Goal: Information Seeking & Learning: Find specific fact

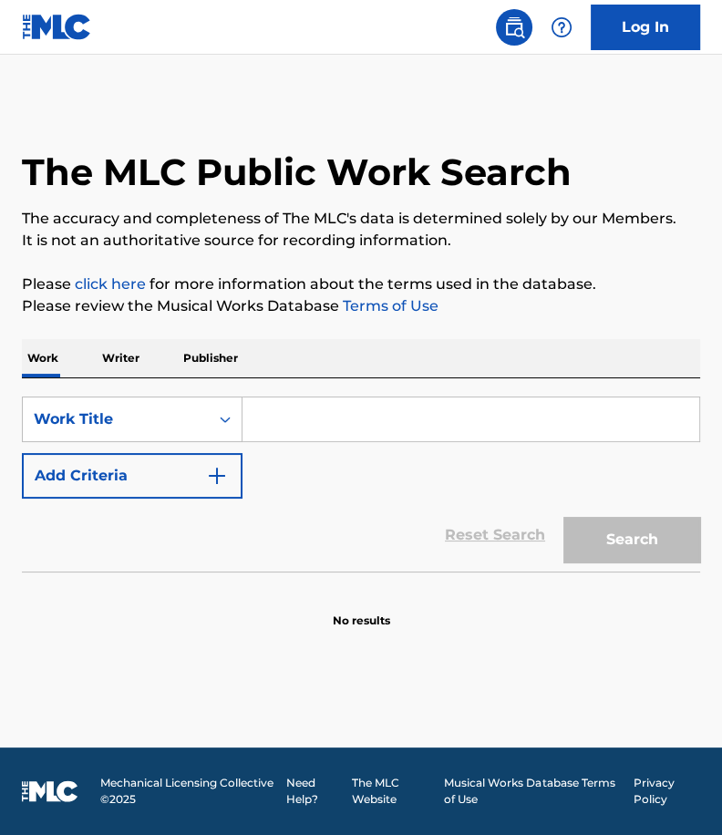
click at [549, 413] on input "Search Form" at bounding box center [470, 419] width 457 height 44
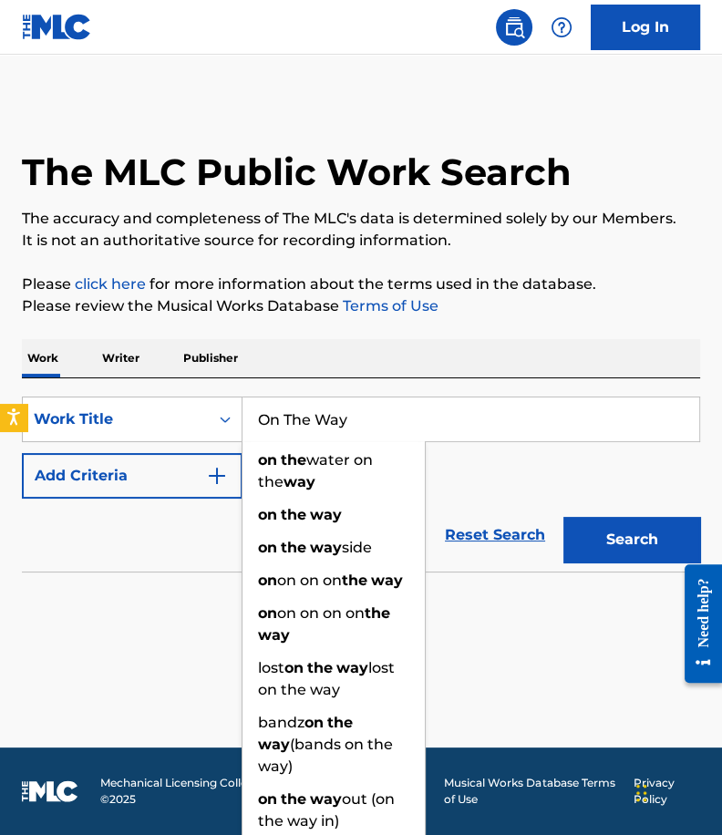
type input "On The Way"
click at [139, 459] on button "Add Criteria" at bounding box center [132, 476] width 221 height 46
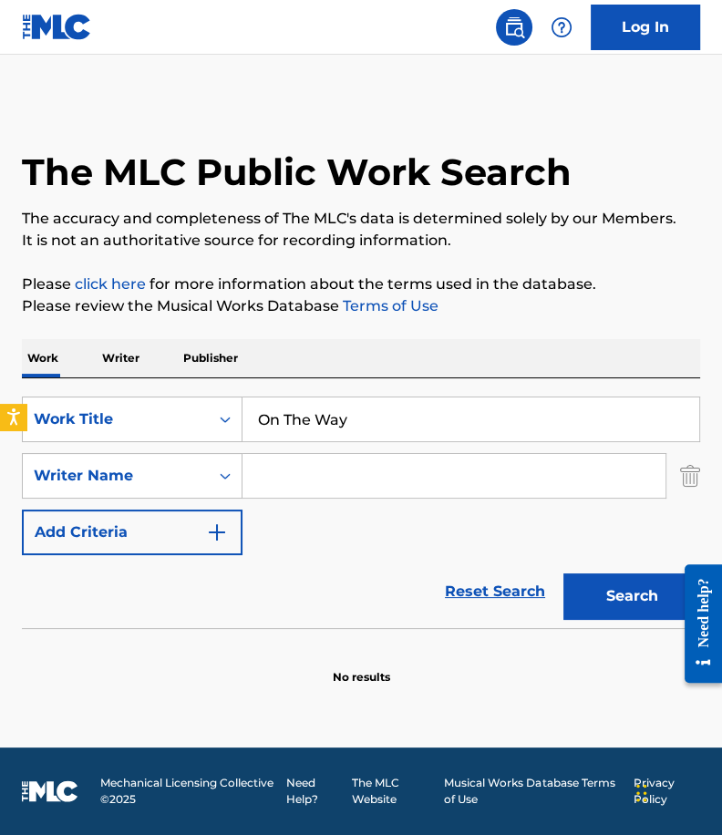
click at [334, 460] on input "Search Form" at bounding box center [453, 476] width 423 height 44
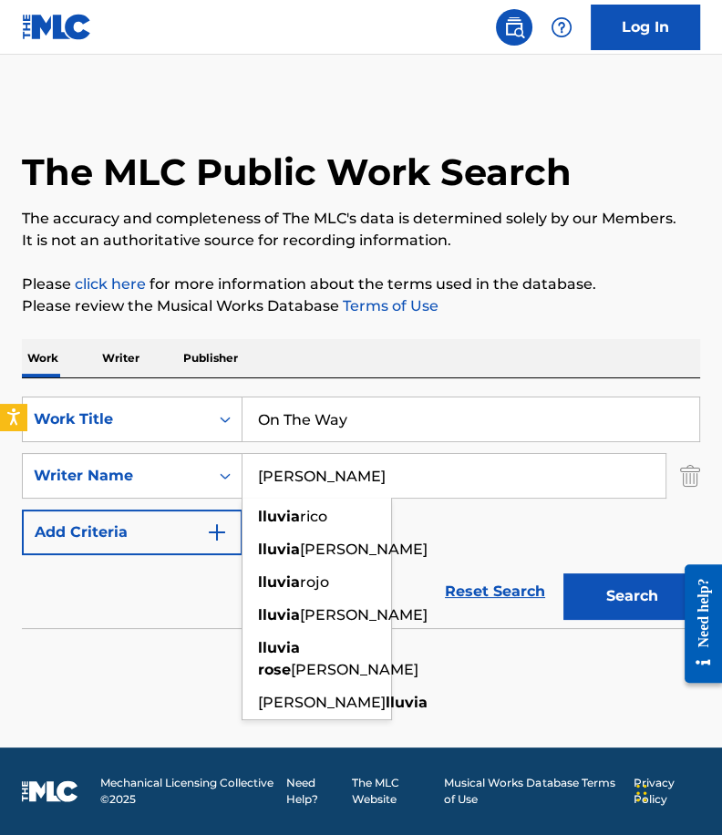
click at [563, 573] on button "Search" at bounding box center [631, 596] width 137 height 46
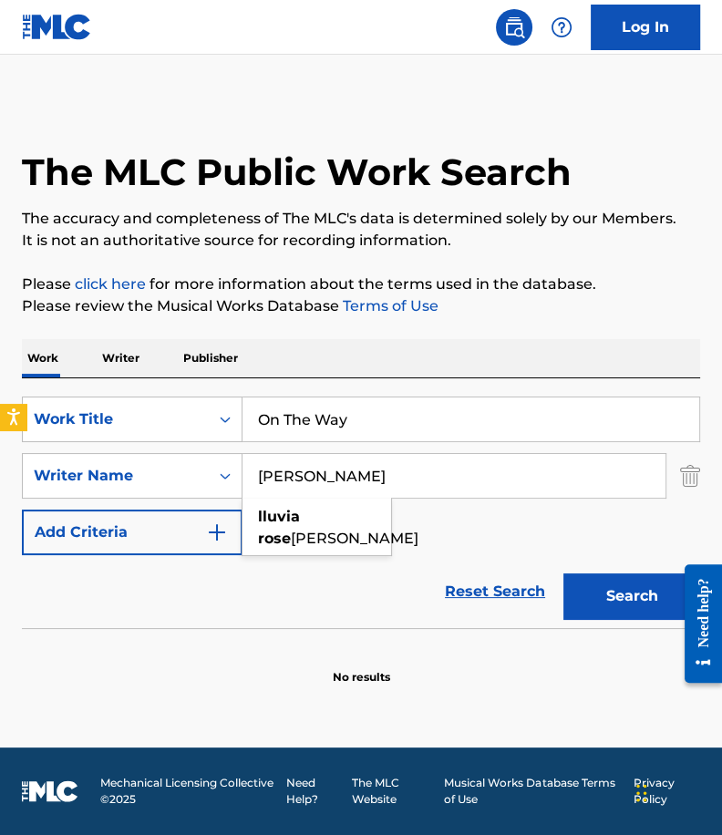
click at [334, 460] on input "[PERSON_NAME]" at bounding box center [453, 476] width 423 height 44
click at [347, 468] on input "[PERSON_NAME]" at bounding box center [453, 476] width 423 height 44
type input "[PERSON_NAME]"
click at [563, 573] on button "Search" at bounding box center [631, 596] width 137 height 46
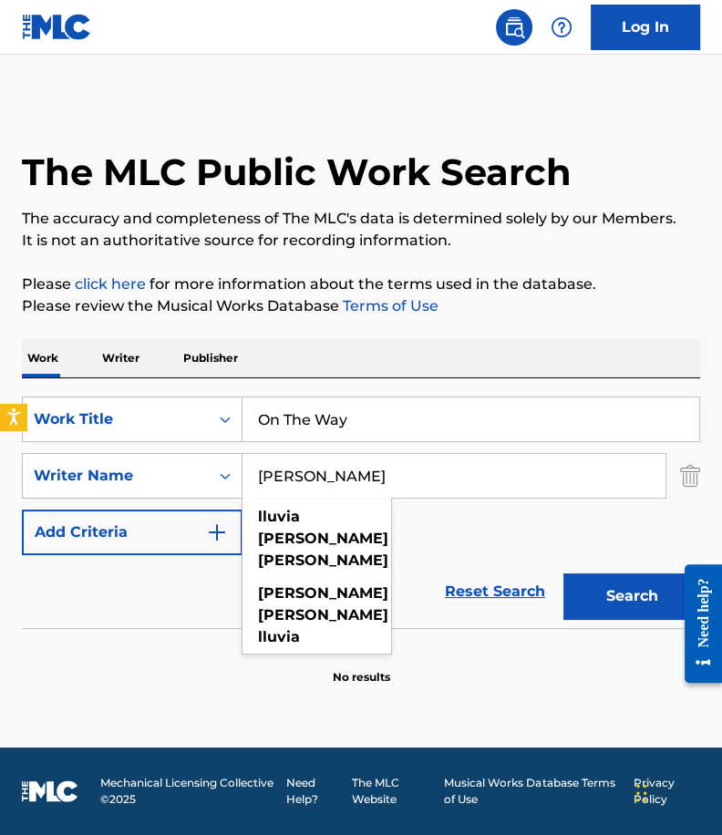
click at [373, 423] on input "On The Way" at bounding box center [470, 419] width 457 height 44
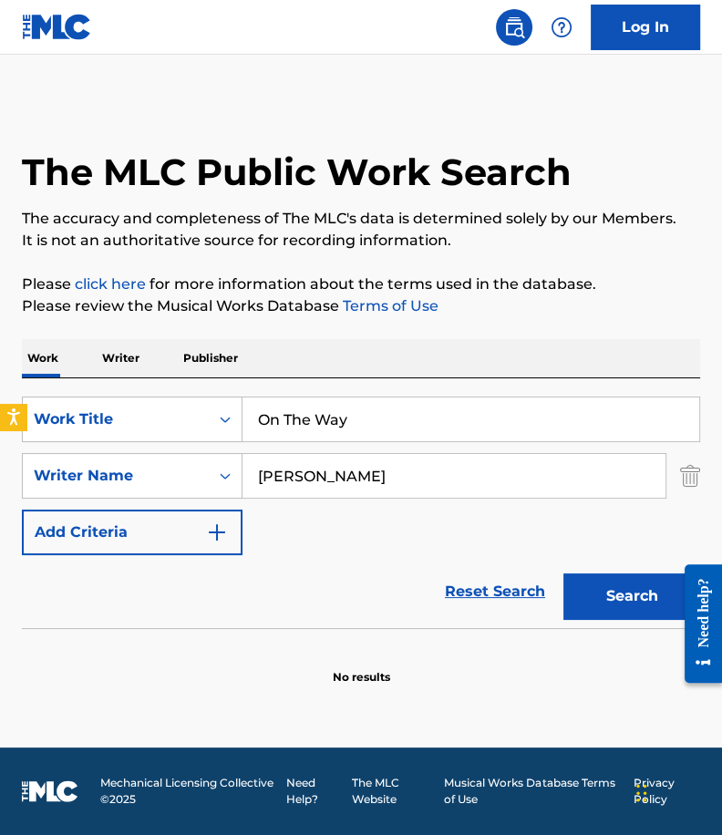
click at [373, 423] on input "On The Way" at bounding box center [470, 419] width 457 height 44
type input "[PERSON_NAME]"
click at [563, 573] on button "Search" at bounding box center [631, 596] width 137 height 46
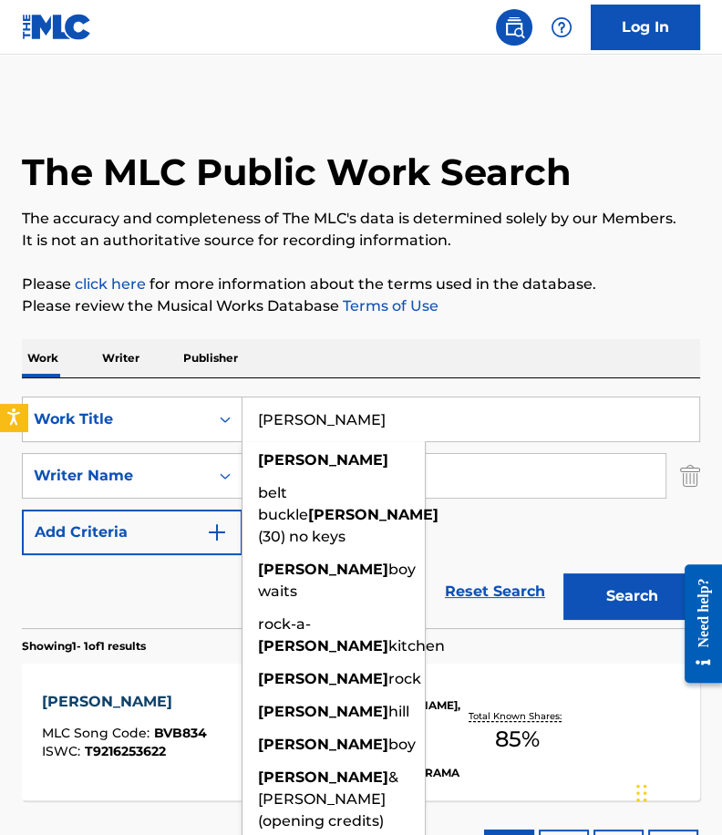
click at [162, 605] on div "Reset Search Search" at bounding box center [361, 591] width 678 height 73
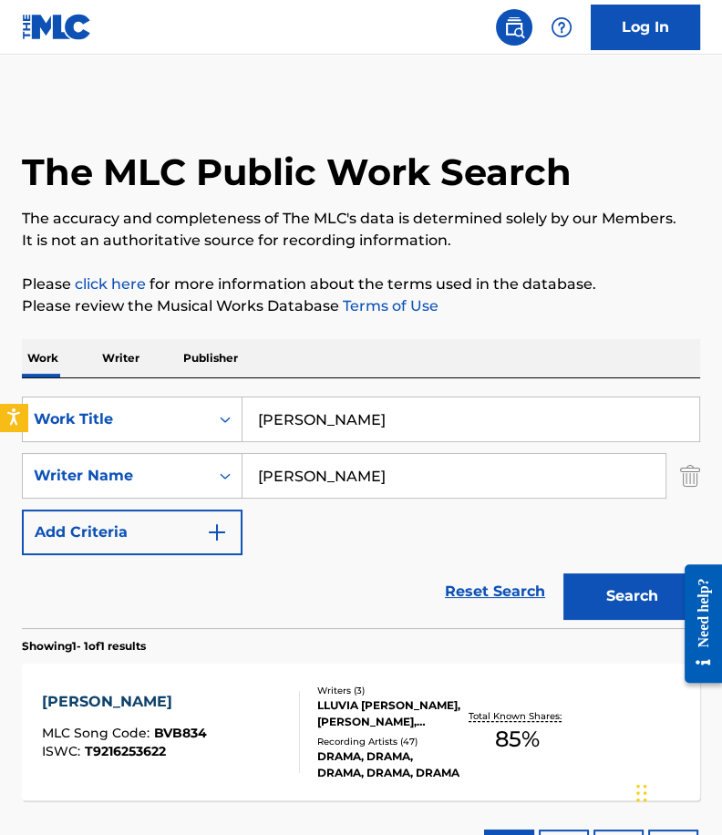
click at [256, 712] on div "[PERSON_NAME] MLC Song Code : BVB834 ISWC : T9216253622" at bounding box center [171, 732] width 258 height 82
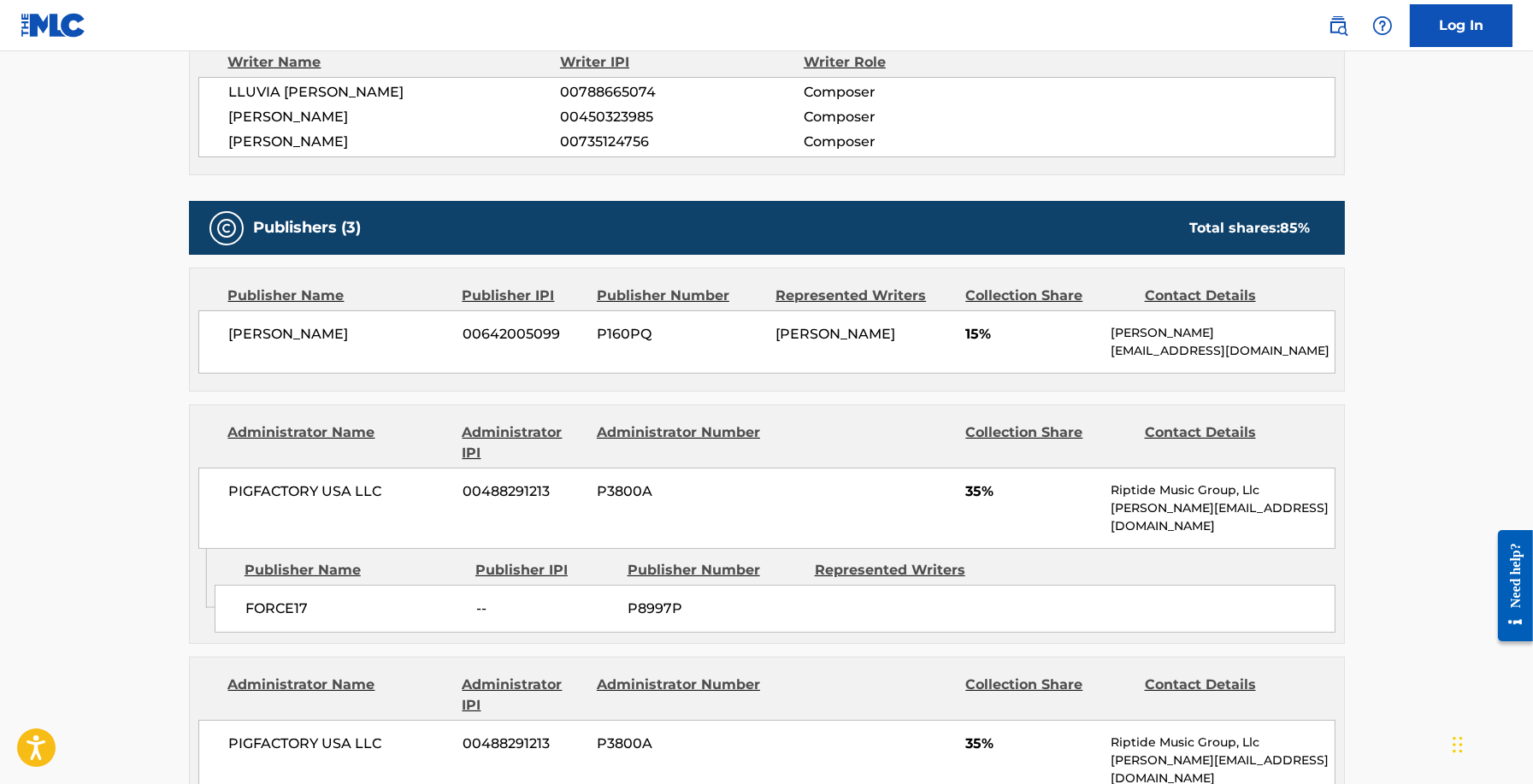
scroll to position [827, 0]
